Goal: Information Seeking & Learning: Learn about a topic

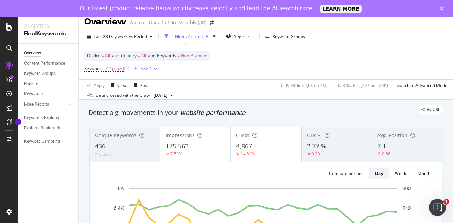
scroll to position [7, 0]
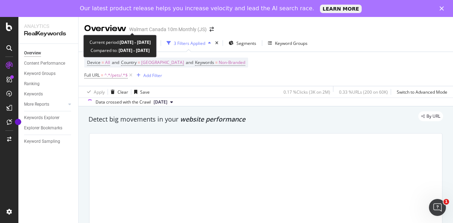
click at [134, 27] on div "Overview Walmart Canada 10m Monthly (JS) 2025 Aug. 10th - Aug. 16th vs Prev. Ye…" at bounding box center [266, 128] width 374 height 223
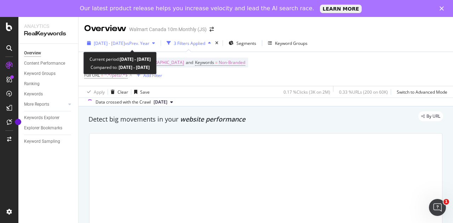
click at [125, 43] on span "2025 Aug. 10th - Aug. 16th" at bounding box center [109, 43] width 31 height 6
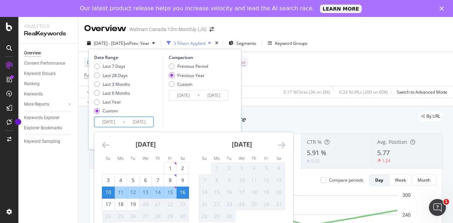
click at [110, 120] on input "2025/08/10" at bounding box center [108, 122] width 28 height 10
click at [104, 145] on icon "Move backward to switch to the previous month." at bounding box center [105, 145] width 7 height 8
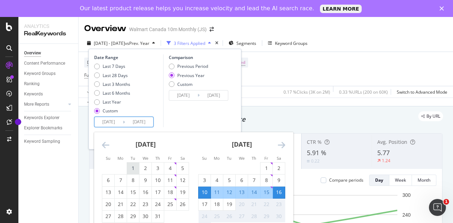
click at [131, 169] on div "1" at bounding box center [133, 168] width 12 height 7
type input "2025/07/01"
type input "2024/07/02"
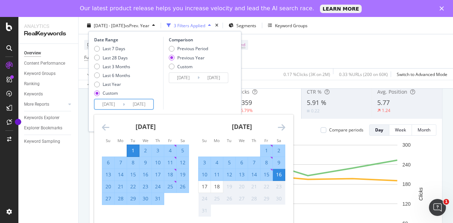
scroll to position [51, 0]
click at [157, 199] on div "31" at bounding box center [158, 198] width 12 height 7
type input "2025/07/31"
type input "2024/08/01"
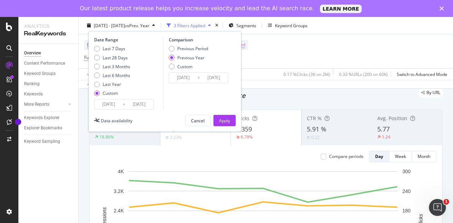
scroll to position [23, 0]
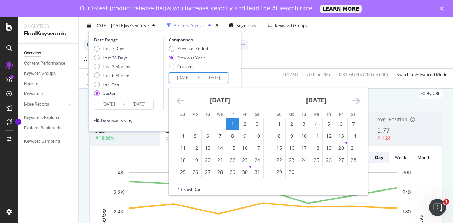
click at [182, 78] on input "2024/07/02" at bounding box center [183, 78] width 28 height 10
click at [181, 103] on icon "Move backward to switch to the previous month." at bounding box center [180, 101] width 7 height 8
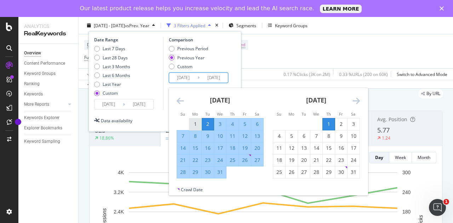
click at [196, 124] on div "1" at bounding box center [195, 124] width 12 height 7
type input "2024/07/01"
click at [220, 172] on div "31" at bounding box center [220, 172] width 12 height 7
type input "2024/07/31"
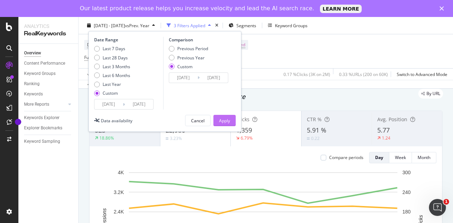
click at [219, 122] on div "Apply" at bounding box center [224, 120] width 11 height 6
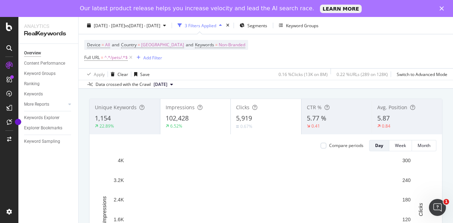
scroll to position [35, 0]
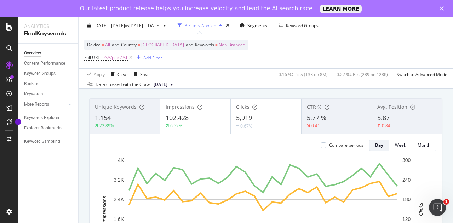
click at [245, 119] on span "5,919" at bounding box center [244, 118] width 16 height 8
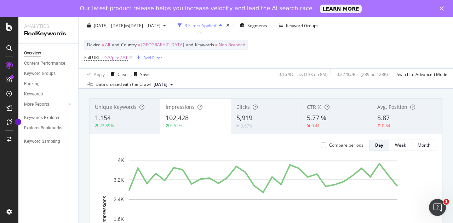
click at [254, 119] on div "5,919" at bounding box center [266, 118] width 60 height 9
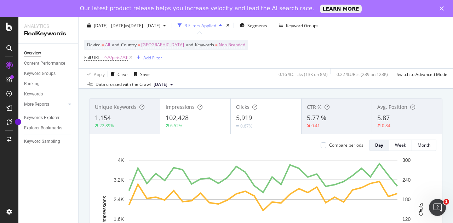
click at [193, 116] on div "102,428" at bounding box center [196, 118] width 60 height 9
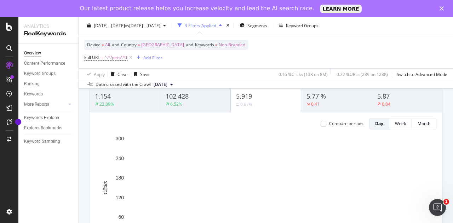
scroll to position [57, 0]
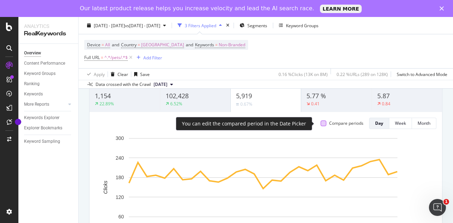
click at [321, 123] on div at bounding box center [324, 124] width 6 height 6
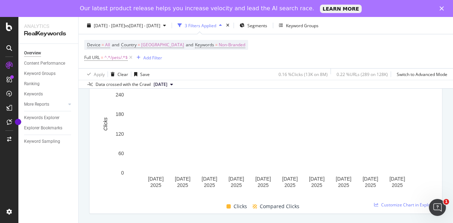
scroll to position [117, 0]
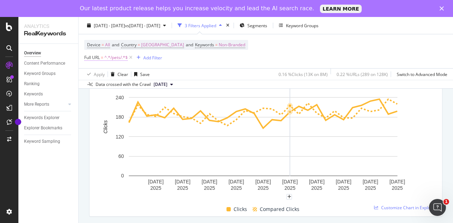
click at [100, 60] on span "Full URL = ^.*/pets/.*$" at bounding box center [106, 57] width 44 height 6
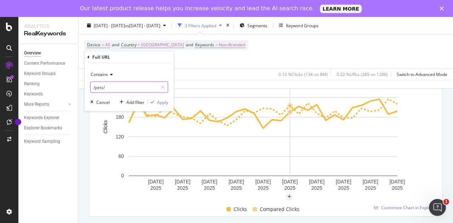
click at [100, 90] on input "/pets/" at bounding box center [124, 87] width 67 height 11
drag, startPoint x: 103, startPoint y: 90, endPoint x: 95, endPoint y: 91, distance: 7.9
click at [95, 91] on input "/pets/" at bounding box center [124, 87] width 67 height 11
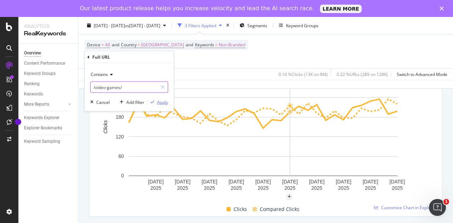
type input "/video-games/"
click at [162, 101] on div "Apply" at bounding box center [162, 102] width 11 height 6
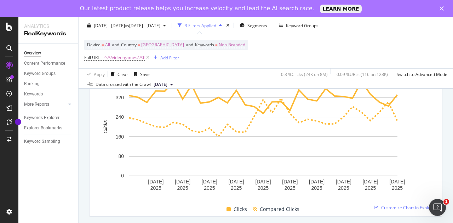
click at [162, 101] on rect "A chart." at bounding box center [263, 127] width 269 height 98
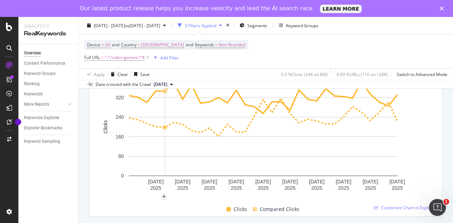
scroll to position [129, 0]
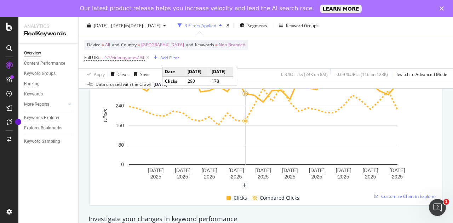
click at [243, 92] on circle "A chart." at bounding box center [245, 94] width 6 height 6
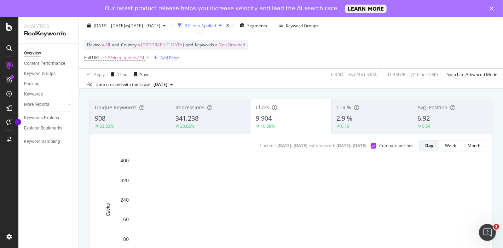
scroll to position [0, 0]
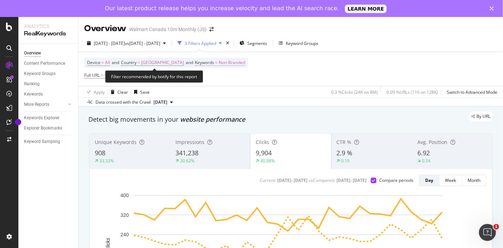
click at [219, 61] on span "Non-Branded" at bounding box center [232, 63] width 27 height 10
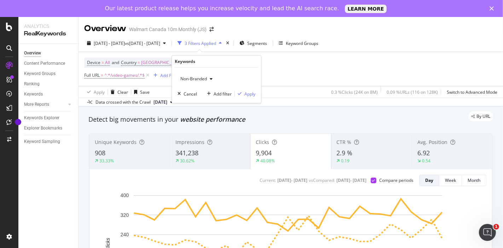
click at [201, 76] on span "Non-Branded" at bounding box center [192, 79] width 29 height 6
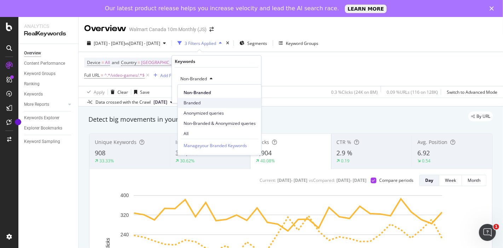
click at [192, 100] on span "Branded" at bounding box center [220, 103] width 72 height 6
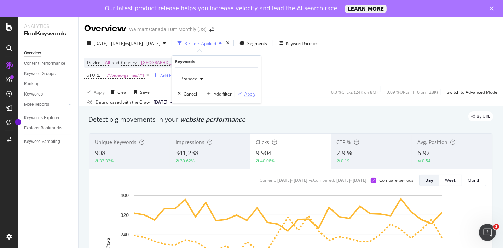
click at [248, 94] on div "Apply" at bounding box center [250, 94] width 11 height 6
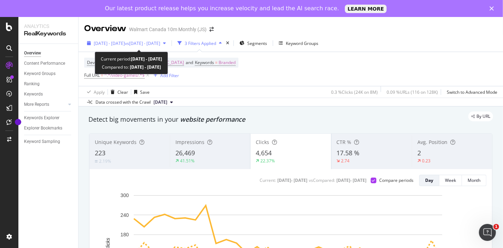
click at [160, 42] on span "vs 2024 Jul. 1st - Jul. 31st" at bounding box center [142, 43] width 35 height 6
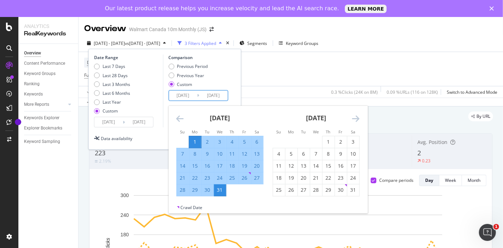
click at [184, 92] on input "2024/07/01" at bounding box center [183, 96] width 28 height 10
click at [268, 89] on div "Apply Clear Save 0.3 % Clicks ( 24K on 8M ) 0.09 % URLs ( 116 on 128K ) Switch …" at bounding box center [291, 92] width 425 height 12
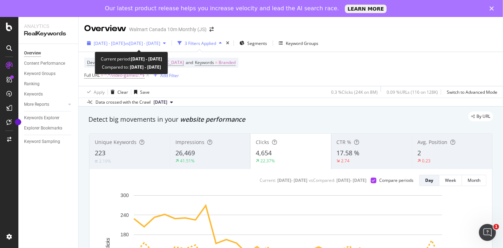
click at [165, 40] on div "2025 Jul. 1st - Jul. 31st vs 2024 Jul. 1st - Jul. 31st" at bounding box center [126, 43] width 85 height 11
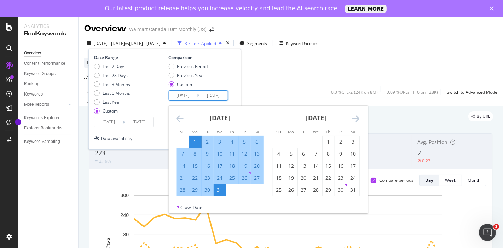
click at [178, 94] on input "2024/07/01" at bounding box center [183, 96] width 28 height 10
click at [358, 118] on icon "Move forward to switch to the next month." at bounding box center [355, 118] width 7 height 8
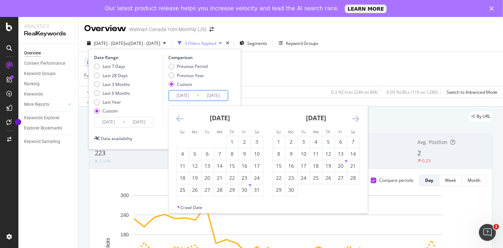
click at [358, 118] on icon "Move forward to switch to the next month." at bounding box center [355, 118] width 7 height 8
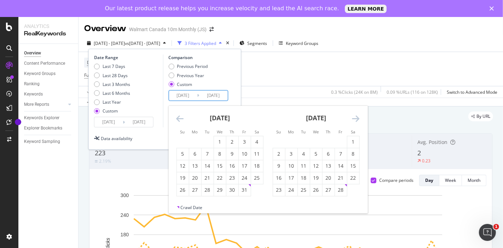
click at [358, 118] on icon "Move forward to switch to the next month." at bounding box center [355, 118] width 7 height 8
click at [277, 142] on div "1" at bounding box center [279, 141] width 12 height 7
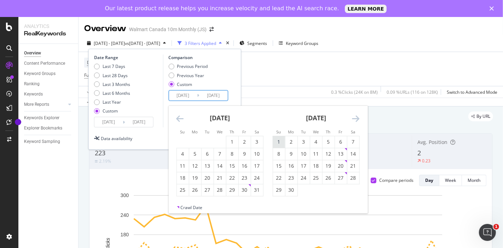
type input "2025/06/01"
click at [293, 188] on div "30" at bounding box center [291, 189] width 12 height 7
type input "2025/06/30"
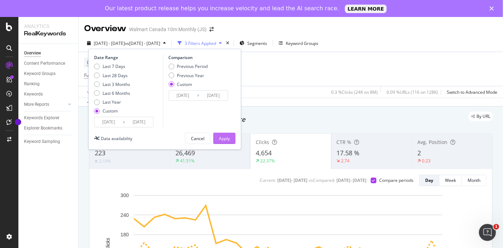
click at [226, 142] on div "Apply" at bounding box center [224, 138] width 11 height 11
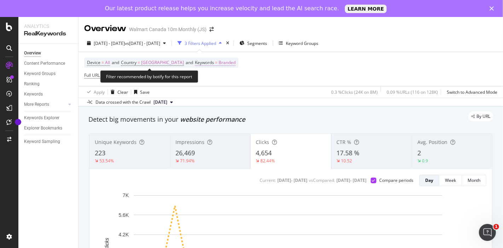
click at [215, 63] on span "=" at bounding box center [216, 62] width 2 height 6
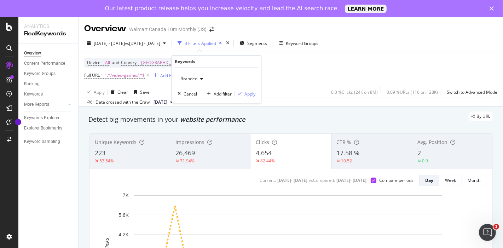
click at [202, 79] on icon "button" at bounding box center [201, 79] width 3 height 4
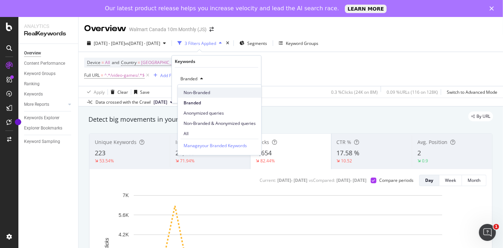
click at [200, 88] on div "Non-Branded" at bounding box center [220, 92] width 84 height 10
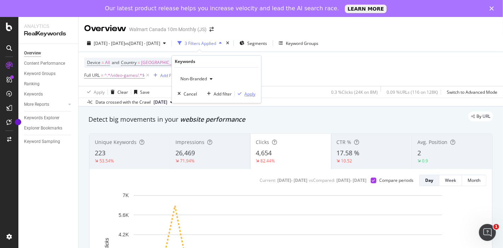
click at [251, 92] on div "Apply" at bounding box center [250, 94] width 11 height 6
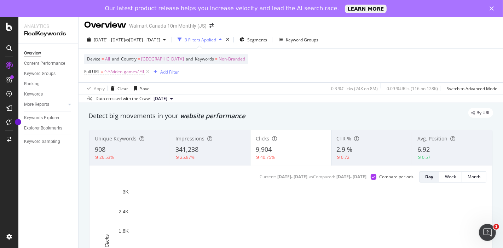
scroll to position [6, 0]
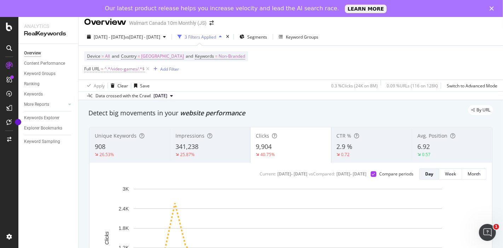
click at [136, 71] on span "^.*/video-games/.*$" at bounding box center [124, 69] width 40 height 10
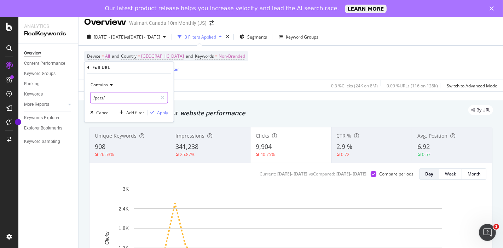
type input "/pets/"
click at [160, 110] on div "Apply" at bounding box center [162, 113] width 11 height 6
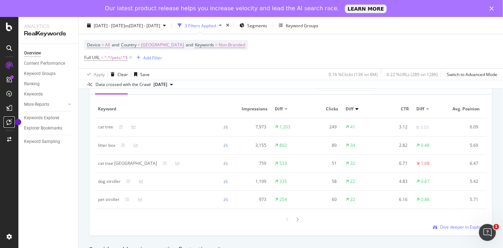
click at [6, 121] on div at bounding box center [9, 121] width 11 height 11
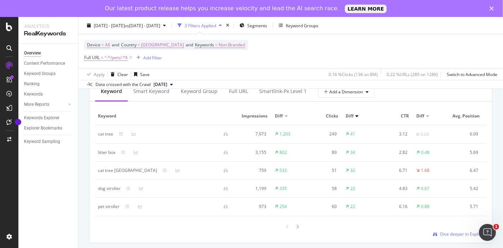
scroll to position [661, 0]
click at [296, 229] on icon at bounding box center [297, 227] width 3 height 4
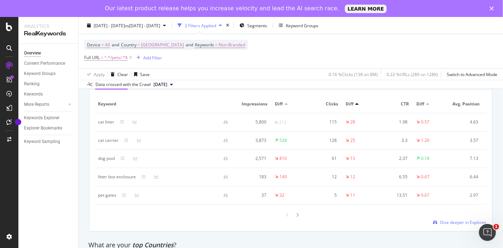
scroll to position [880, 0]
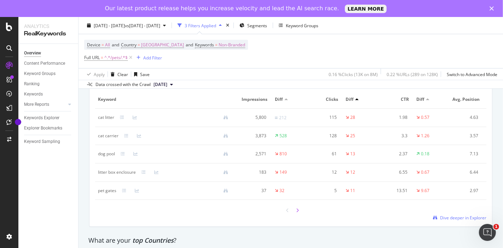
click at [296, 215] on div at bounding box center [297, 211] width 6 height 10
click at [286, 212] on icon at bounding box center [287, 210] width 3 height 4
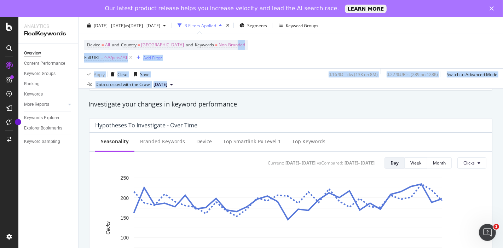
scroll to position [0, 0]
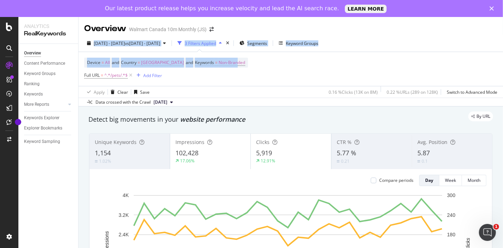
drag, startPoint x: 214, startPoint y: 46, endPoint x: 255, endPoint y: -48, distance: 102.7
click at [255, 0] on html "Analytics RealKeywords Overview Content Performance Keyword Groups Ranking Keyw…" at bounding box center [251, 124] width 503 height 248
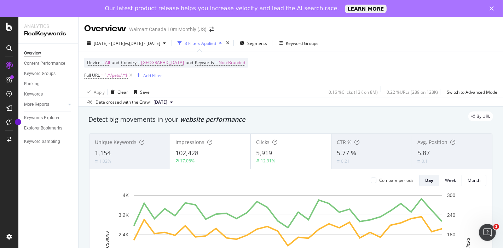
click at [257, 113] on div "By URL" at bounding box center [287, 116] width 412 height 10
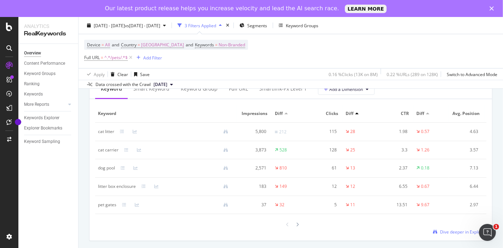
scroll to position [879, 0]
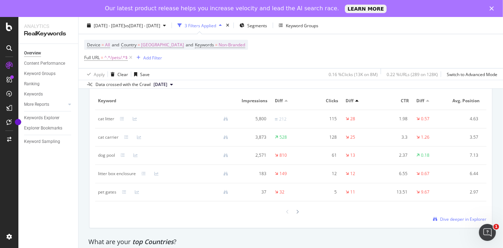
click at [298, 217] on div at bounding box center [290, 212] width 391 height 10
click at [294, 217] on div at bounding box center [297, 212] width 6 height 10
click at [296, 214] on icon at bounding box center [297, 211] width 3 height 4
